Goal: Task Accomplishment & Management: Manage account settings

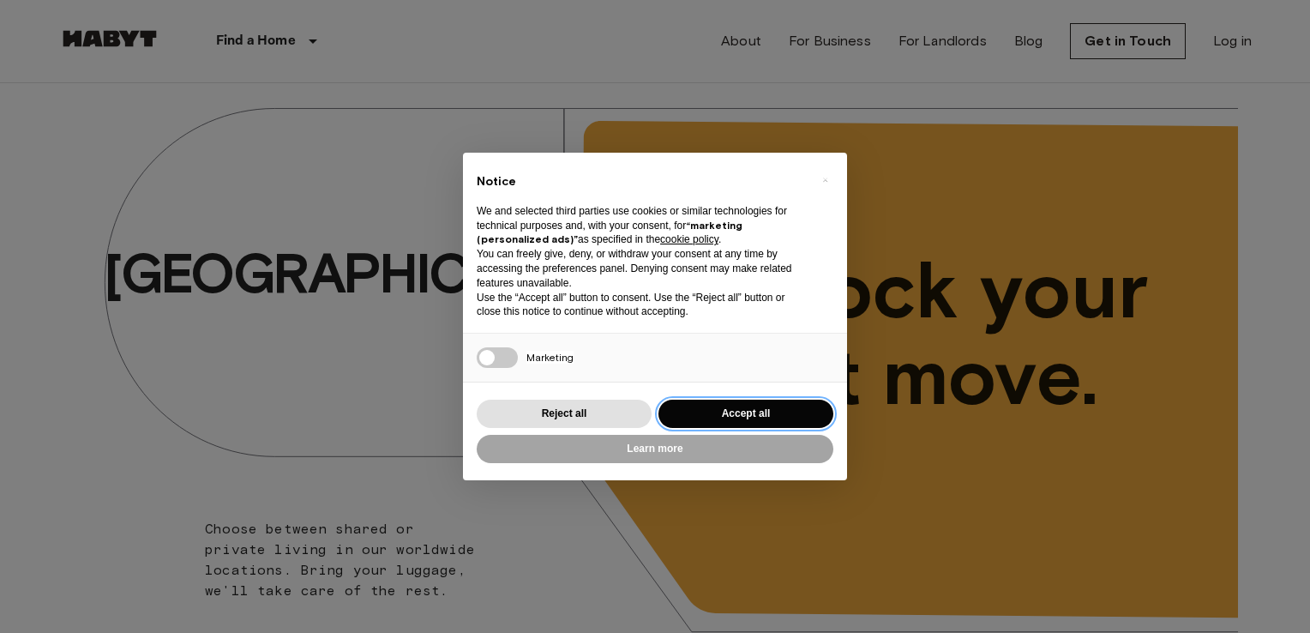
click at [696, 422] on button "Accept all" at bounding box center [746, 414] width 175 height 28
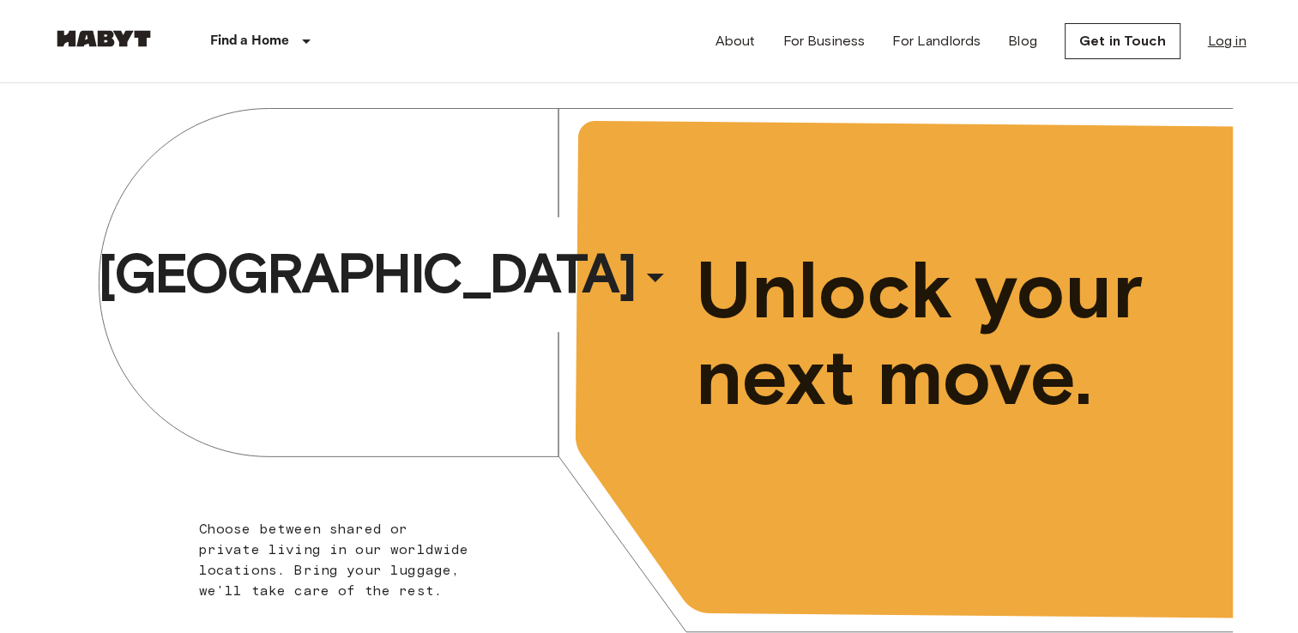
click at [1225, 39] on link "Log in" at bounding box center [1227, 41] width 39 height 21
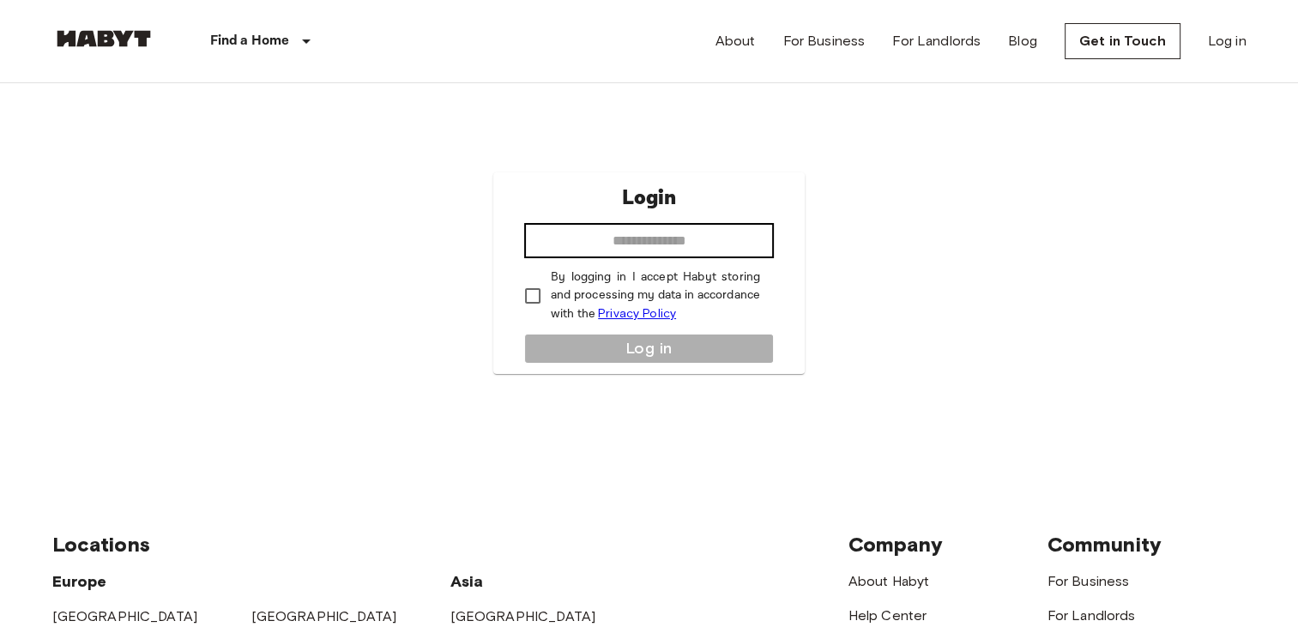
drag, startPoint x: 676, startPoint y: 214, endPoint x: 670, endPoint y: 235, distance: 21.4
click at [670, 235] on div "Login ​ By logging in I accept Habyt storing and processing my data in accordan…" at bounding box center [648, 273] width 311 height 202
click at [670, 235] on input "email" at bounding box center [649, 241] width 250 height 34
type input "**********"
click at [553, 294] on p "By logging in I accept Habyt storing and processing my data in accordance with …" at bounding box center [655, 295] width 209 height 55
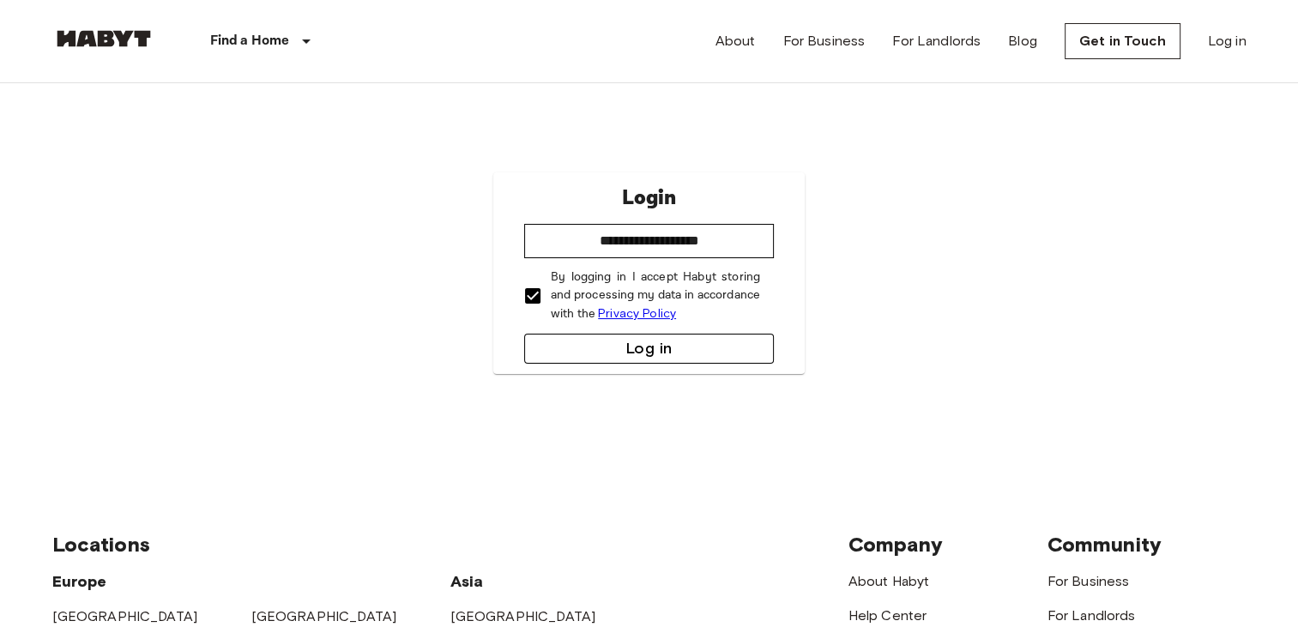
click at [577, 346] on button "Log in" at bounding box center [649, 349] width 250 height 30
